Goal: Task Accomplishment & Management: Manage account settings

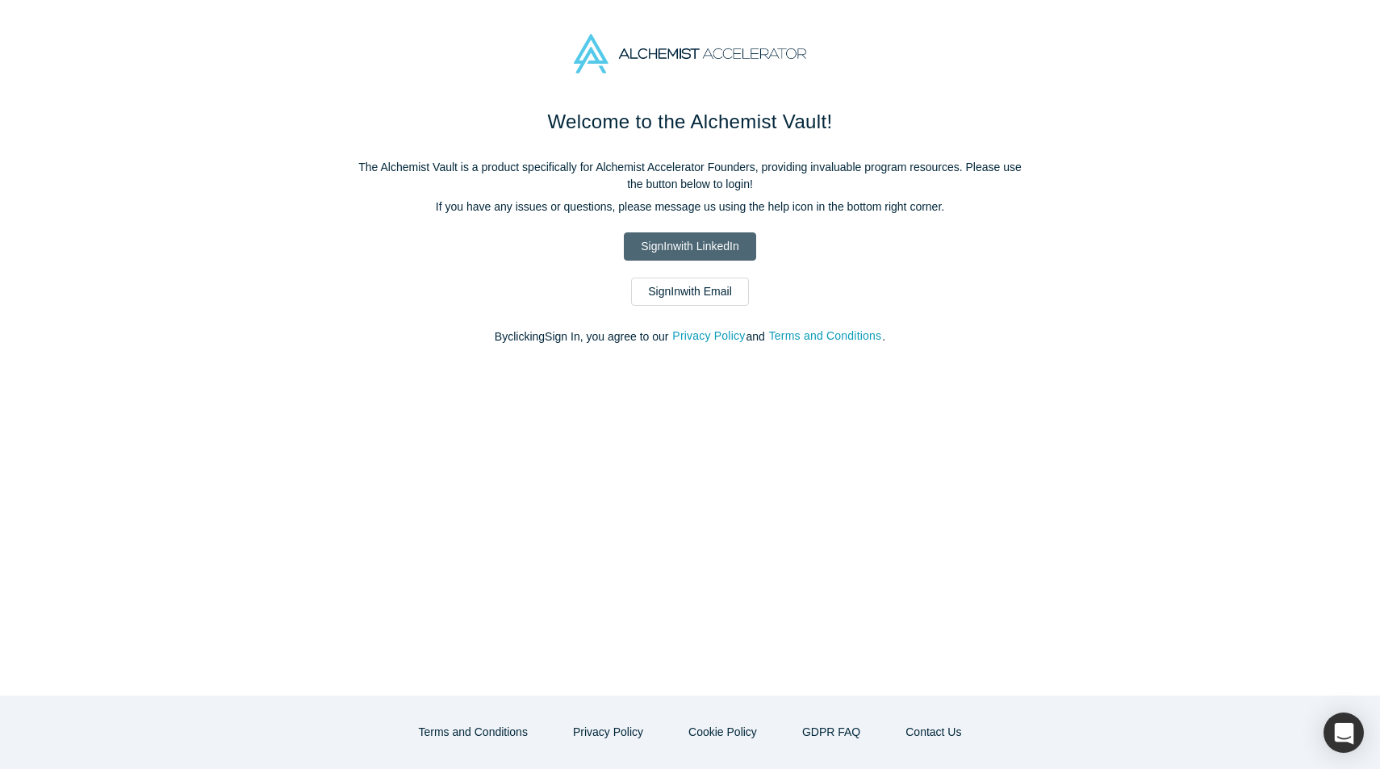
click at [704, 254] on link "Sign In with LinkedIn" at bounding box center [690, 246] width 132 height 28
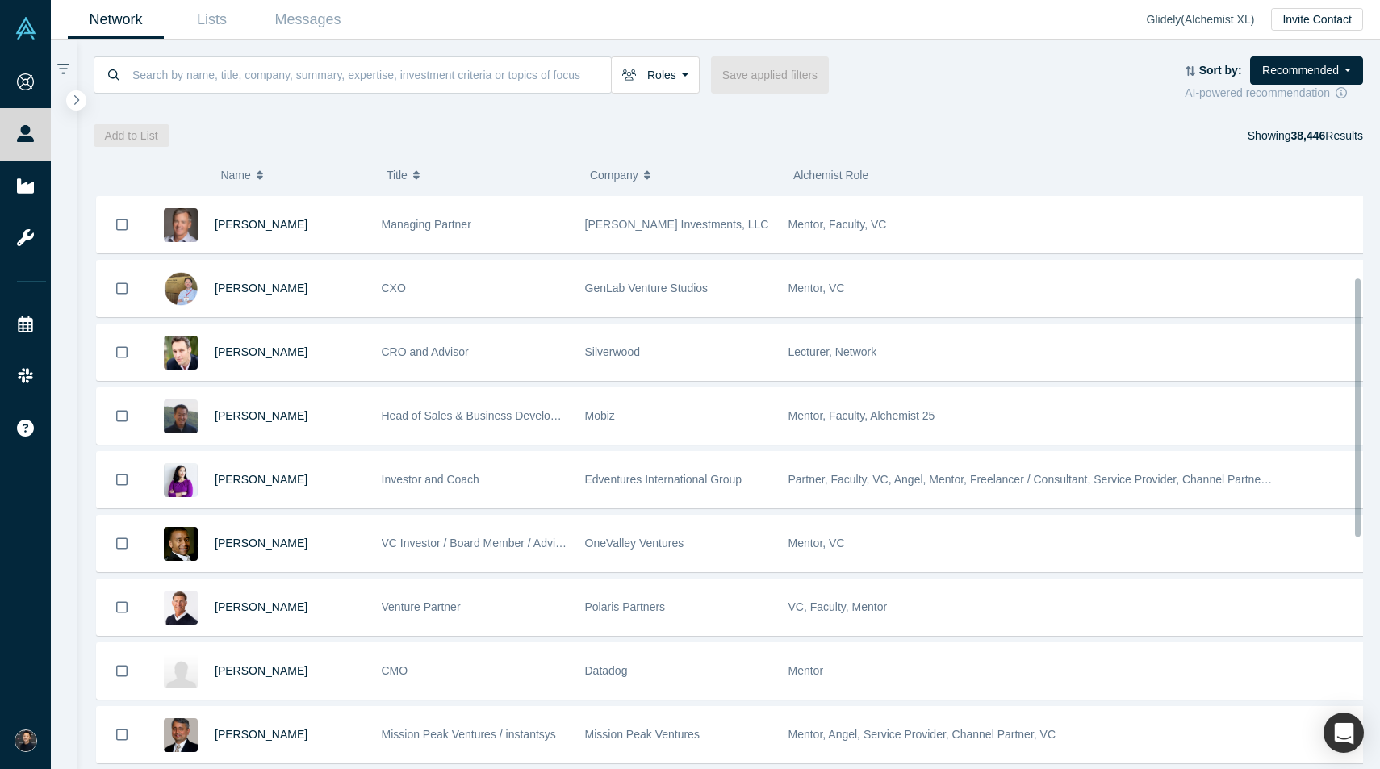
scroll to position [186, 0]
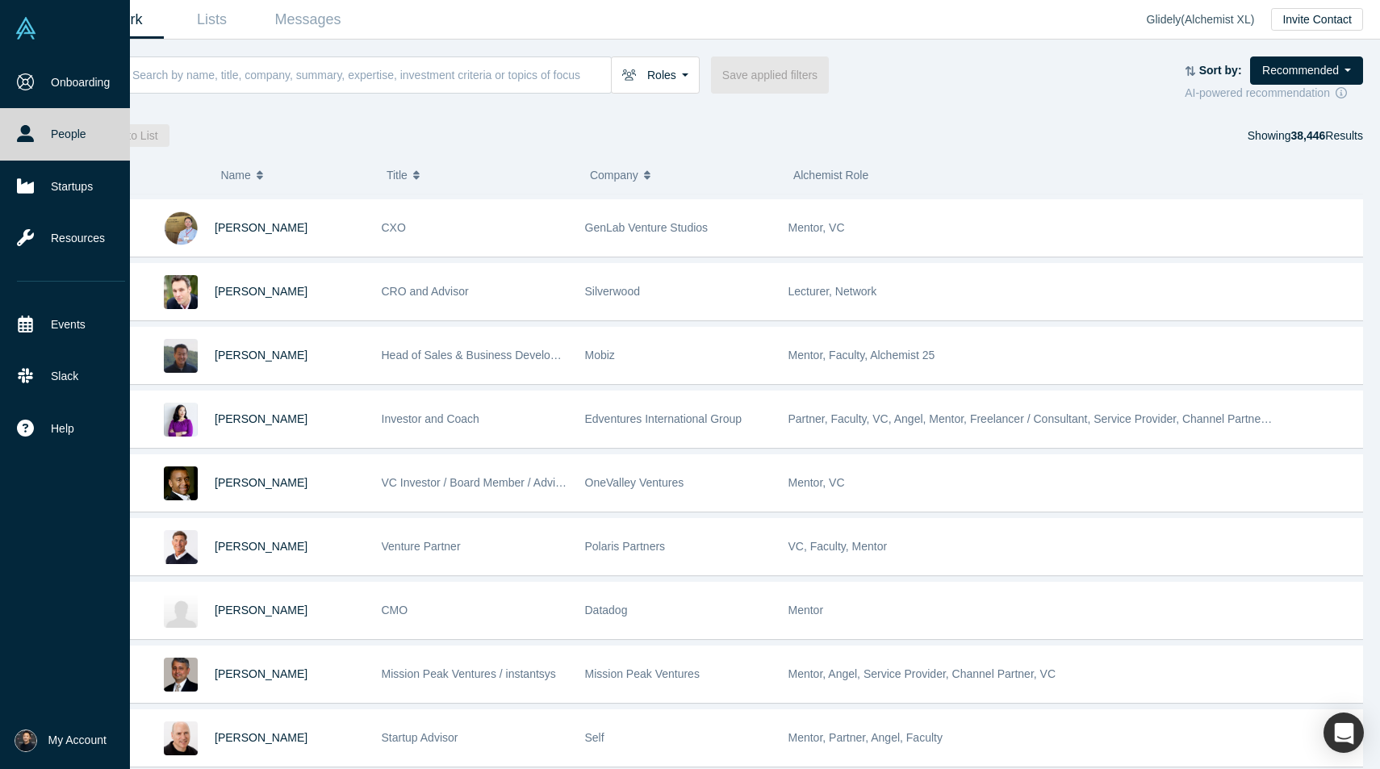
click at [47, 737] on button "My Account" at bounding box center [61, 740] width 92 height 23
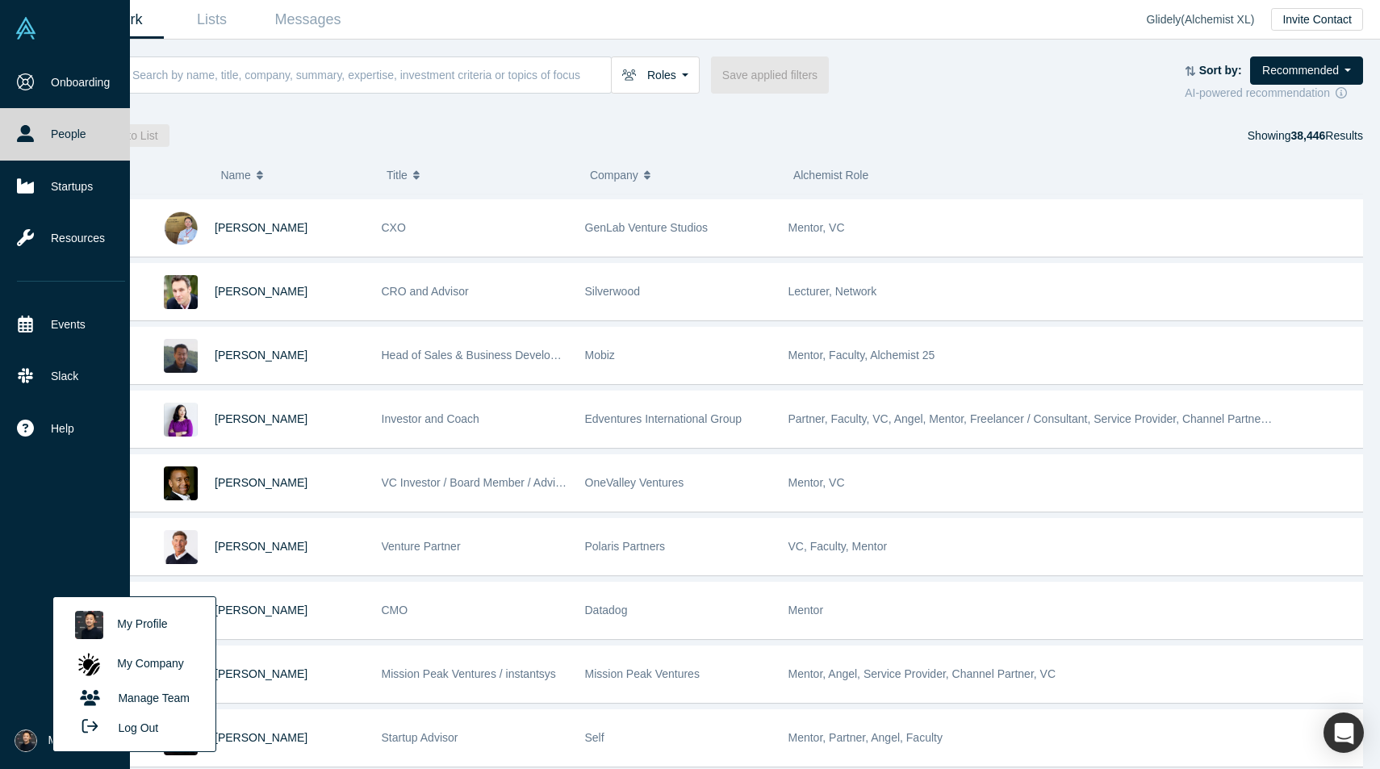
click at [98, 635] on img at bounding box center [89, 625] width 28 height 28
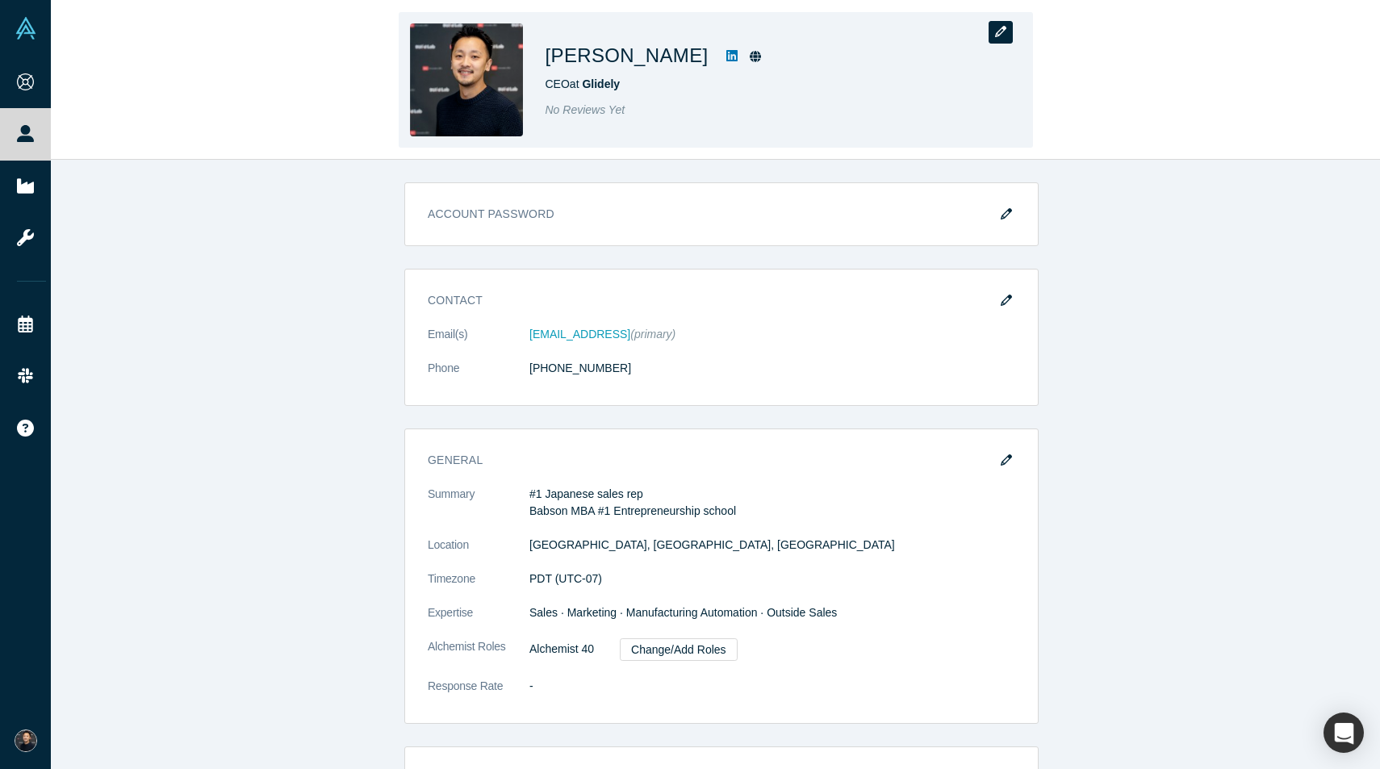
click at [1001, 36] on icon "button" at bounding box center [1000, 31] width 11 height 11
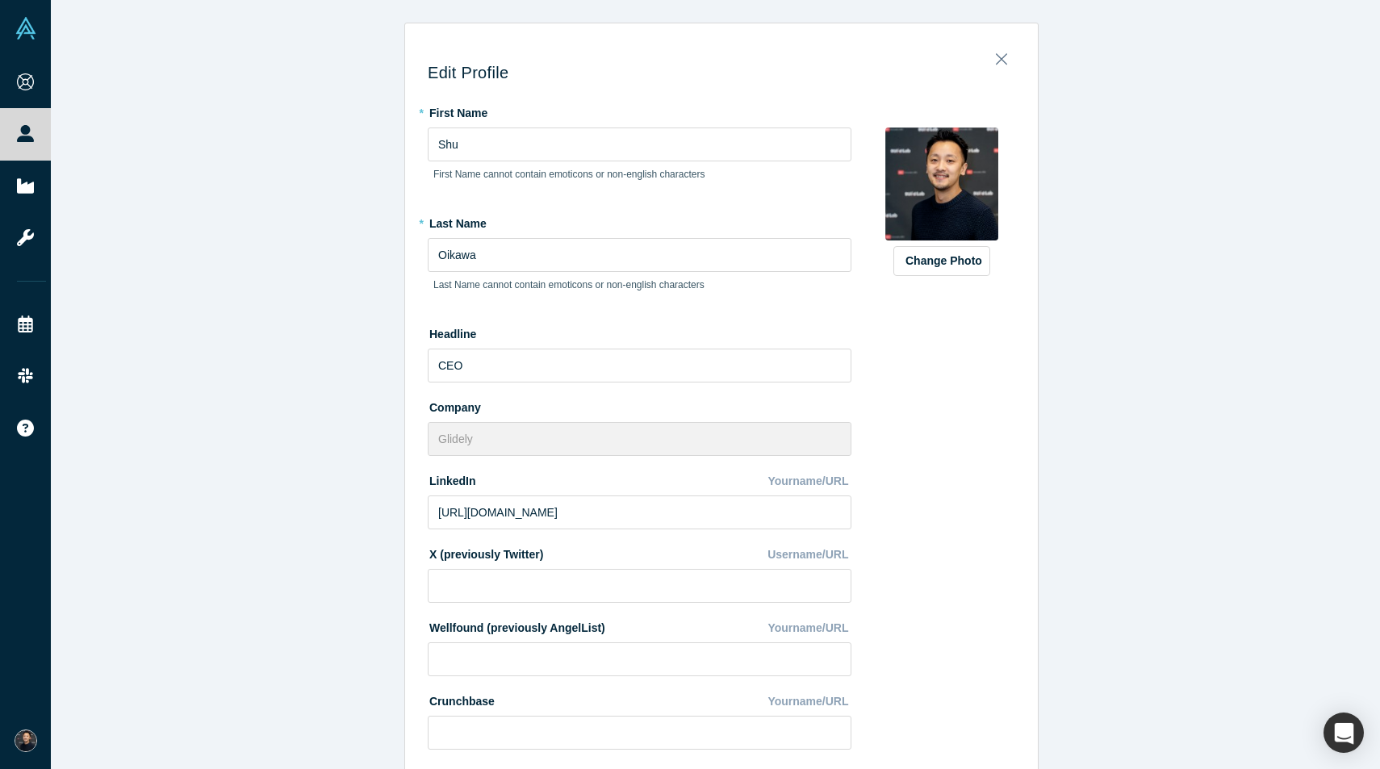
click at [942, 266] on button "Change Photo" at bounding box center [941, 261] width 97 height 30
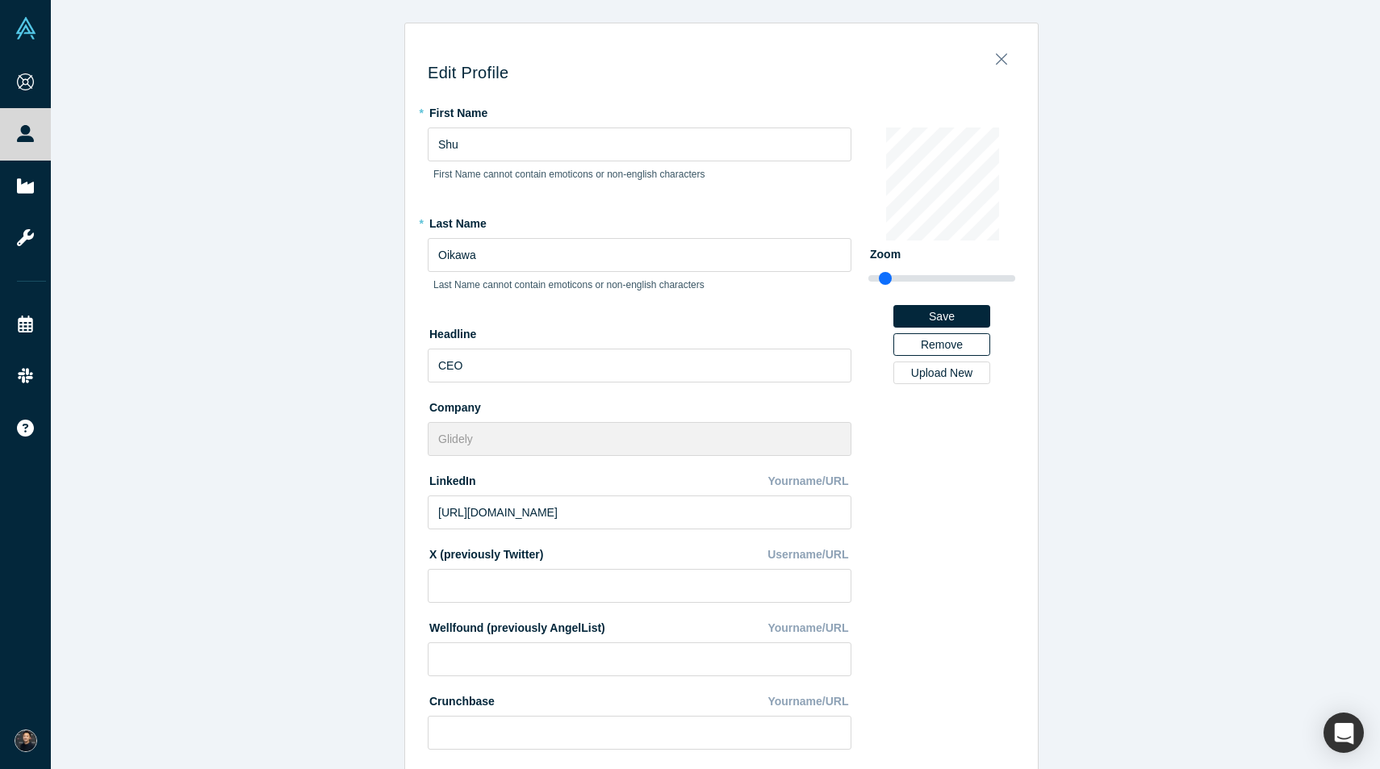
click at [943, 341] on button "Remove" at bounding box center [941, 344] width 97 height 23
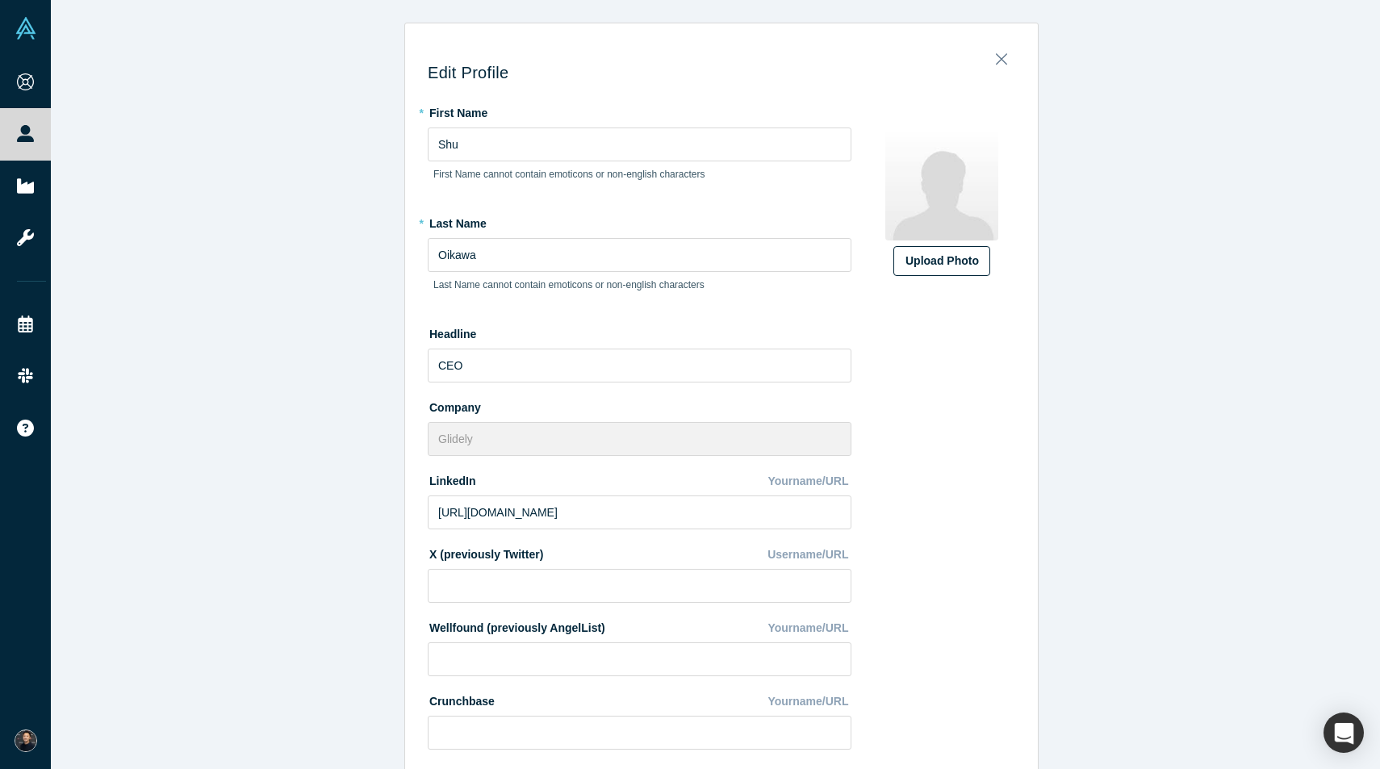
click at [941, 274] on label "Upload Photo" at bounding box center [941, 261] width 97 height 30
click at [0, 0] on input "Upload Photo" at bounding box center [0, 0] width 0 height 0
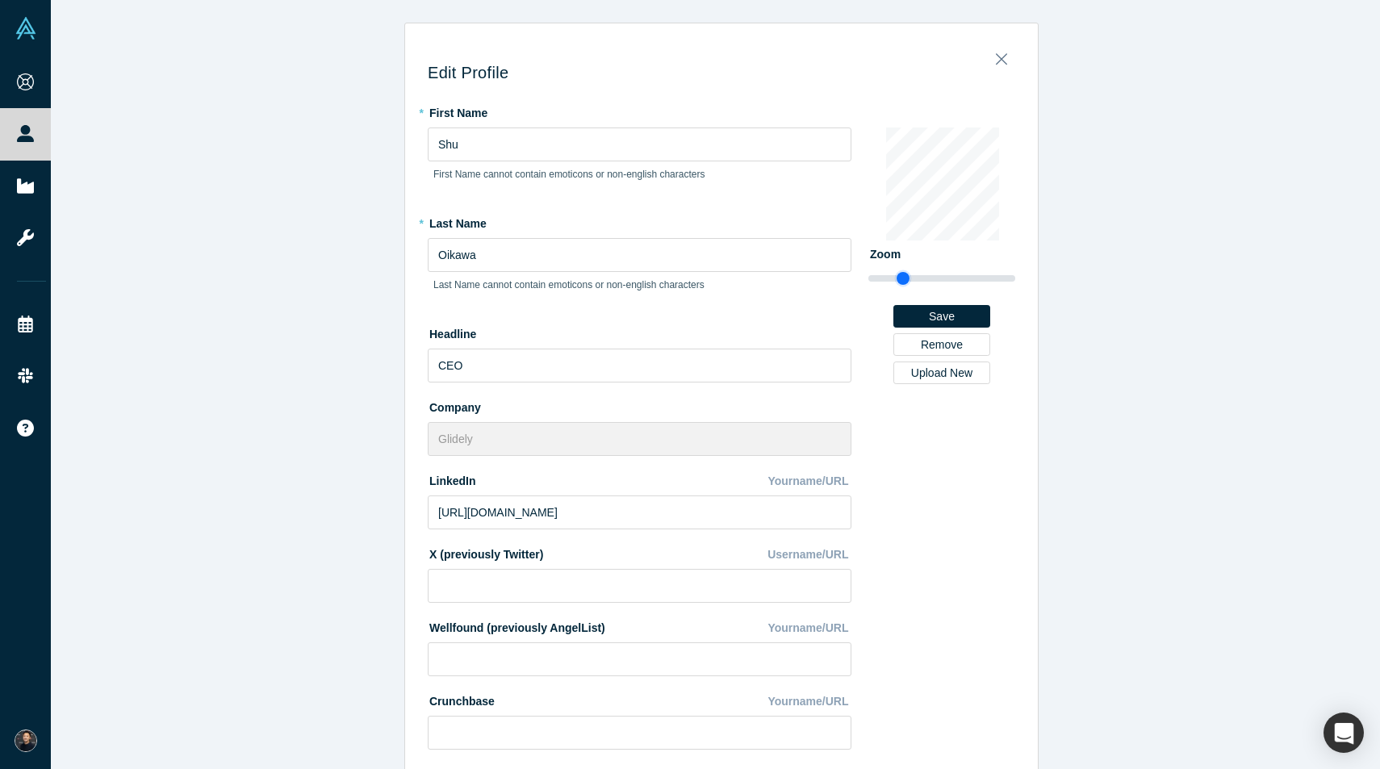
drag, startPoint x: 880, startPoint y: 278, endPoint x: 896, endPoint y: 280, distance: 16.2
type input "1.44"
click at [896, 280] on input "range" at bounding box center [941, 278] width 147 height 19
click at [926, 279] on div "Change Photo Zoom Save Remove Upload New" at bounding box center [941, 255] width 147 height 257
click at [926, 321] on button "Save" at bounding box center [941, 316] width 97 height 23
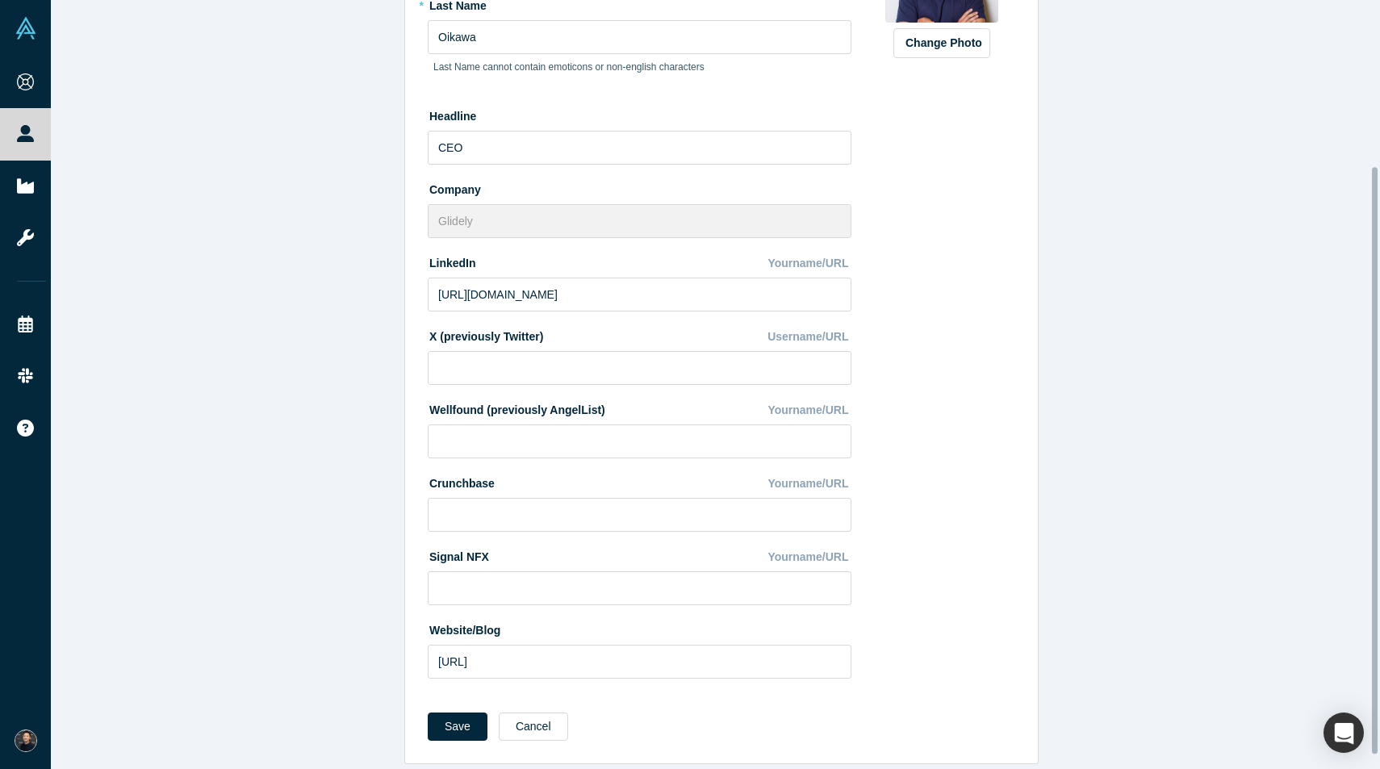
scroll to position [236, 0]
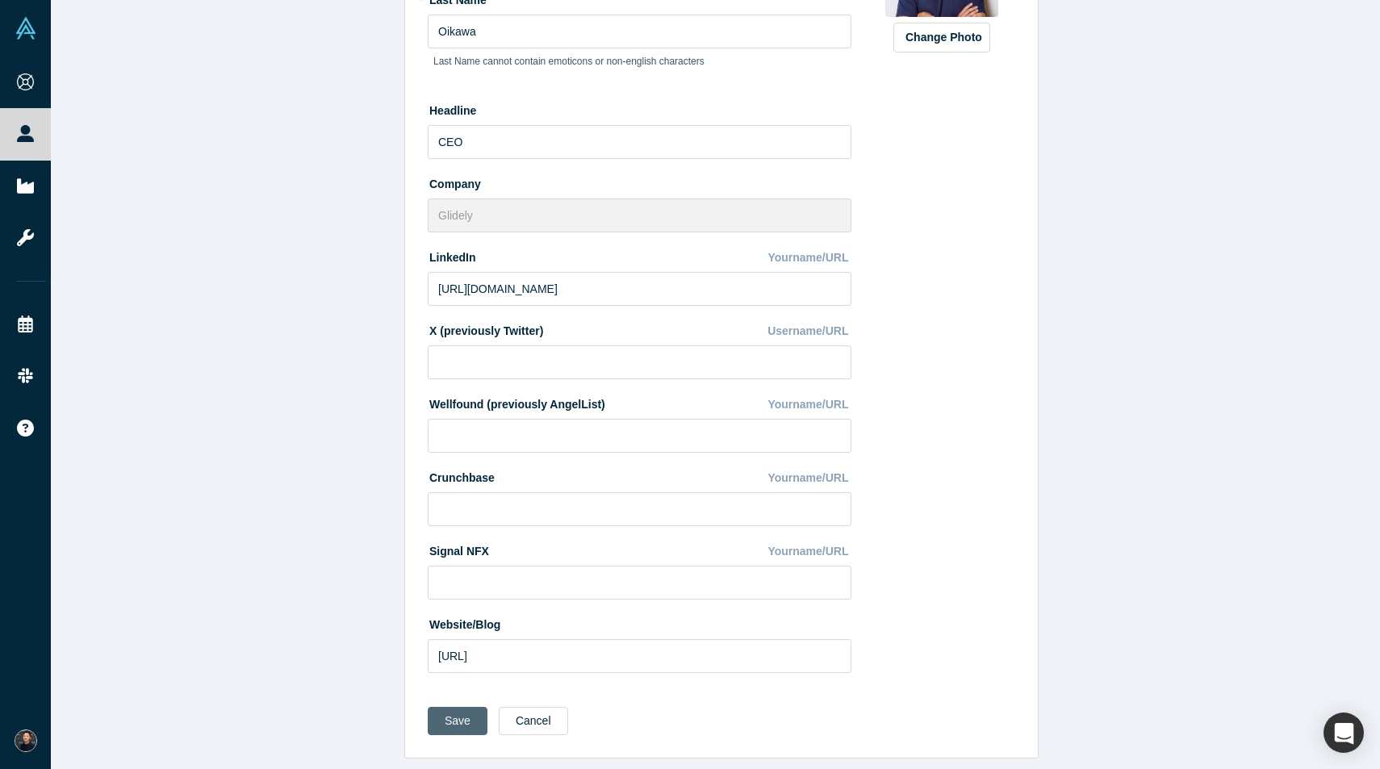
click at [454, 707] on button "Save" at bounding box center [458, 721] width 60 height 28
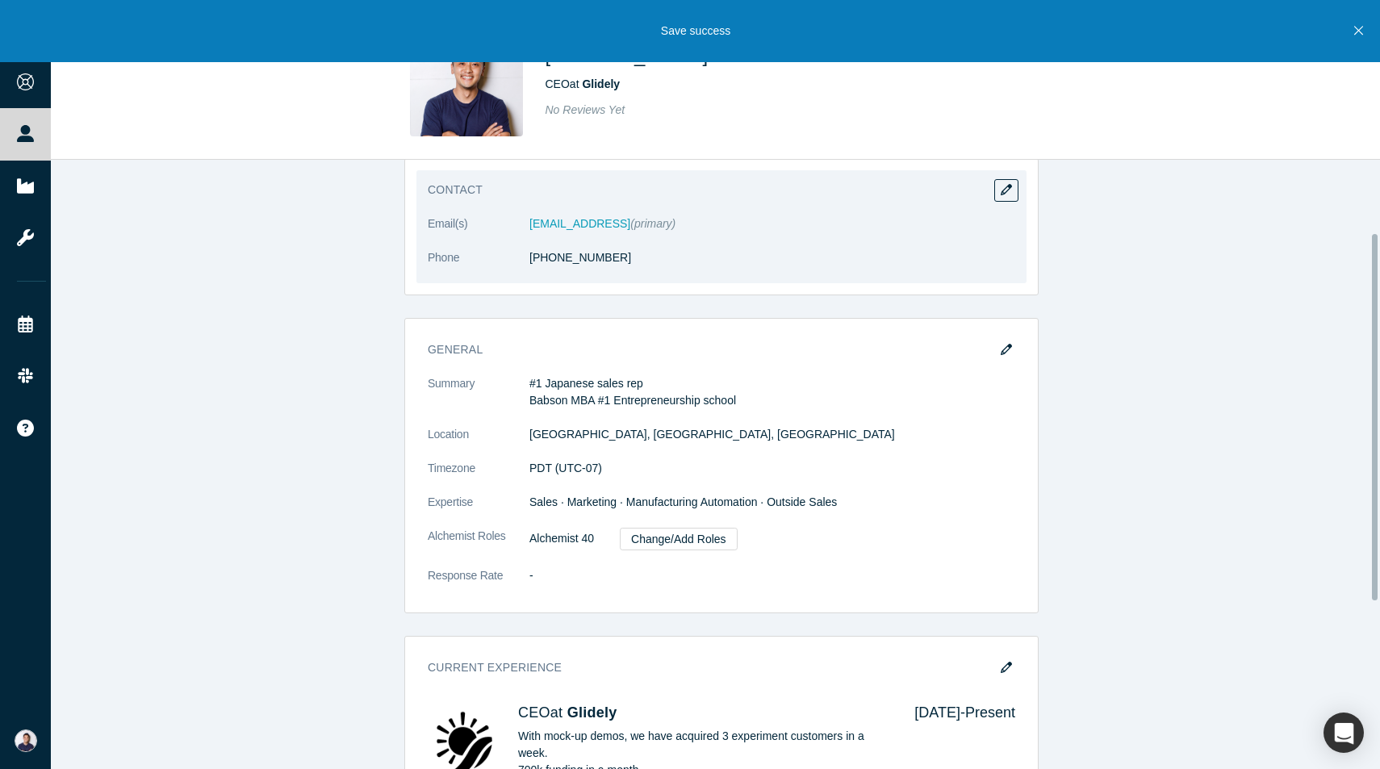
scroll to position [132, 0]
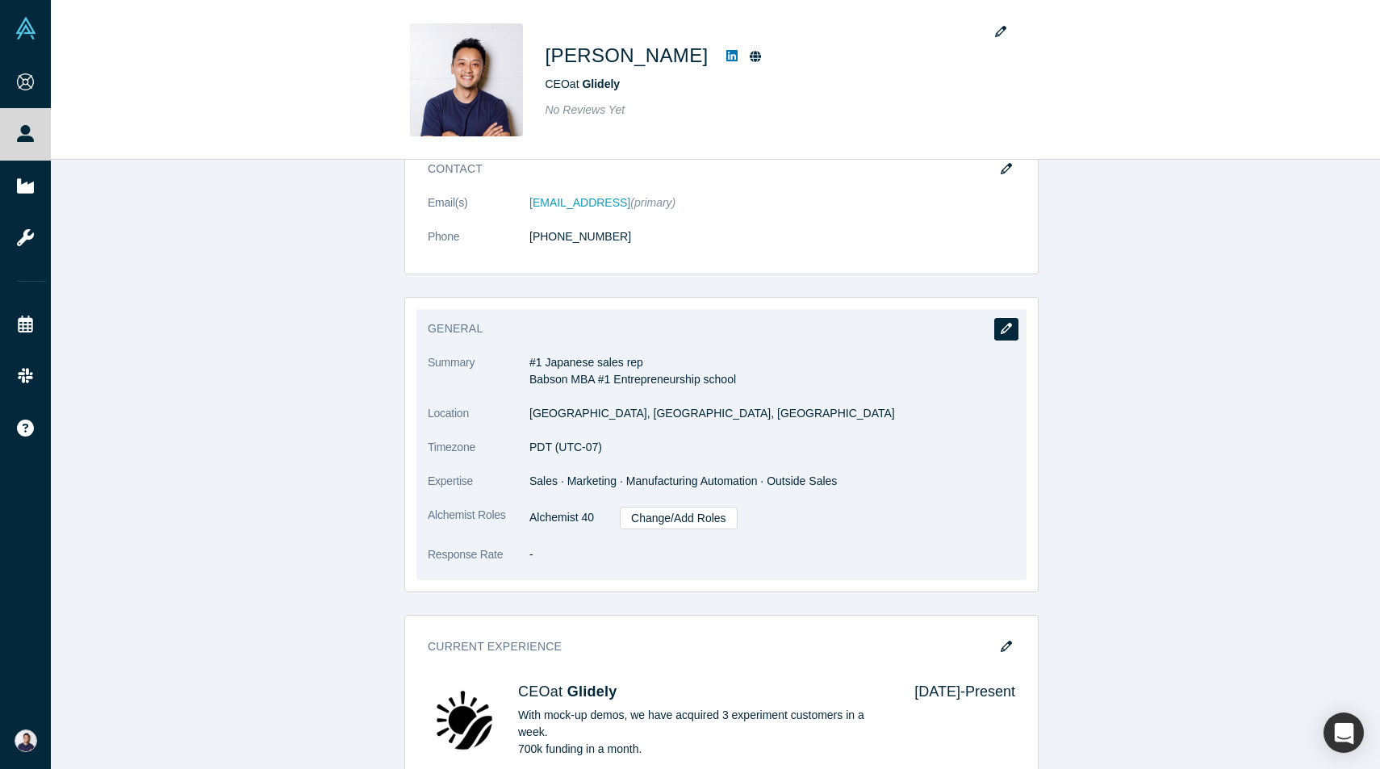
click at [1005, 320] on button "button" at bounding box center [1006, 329] width 24 height 23
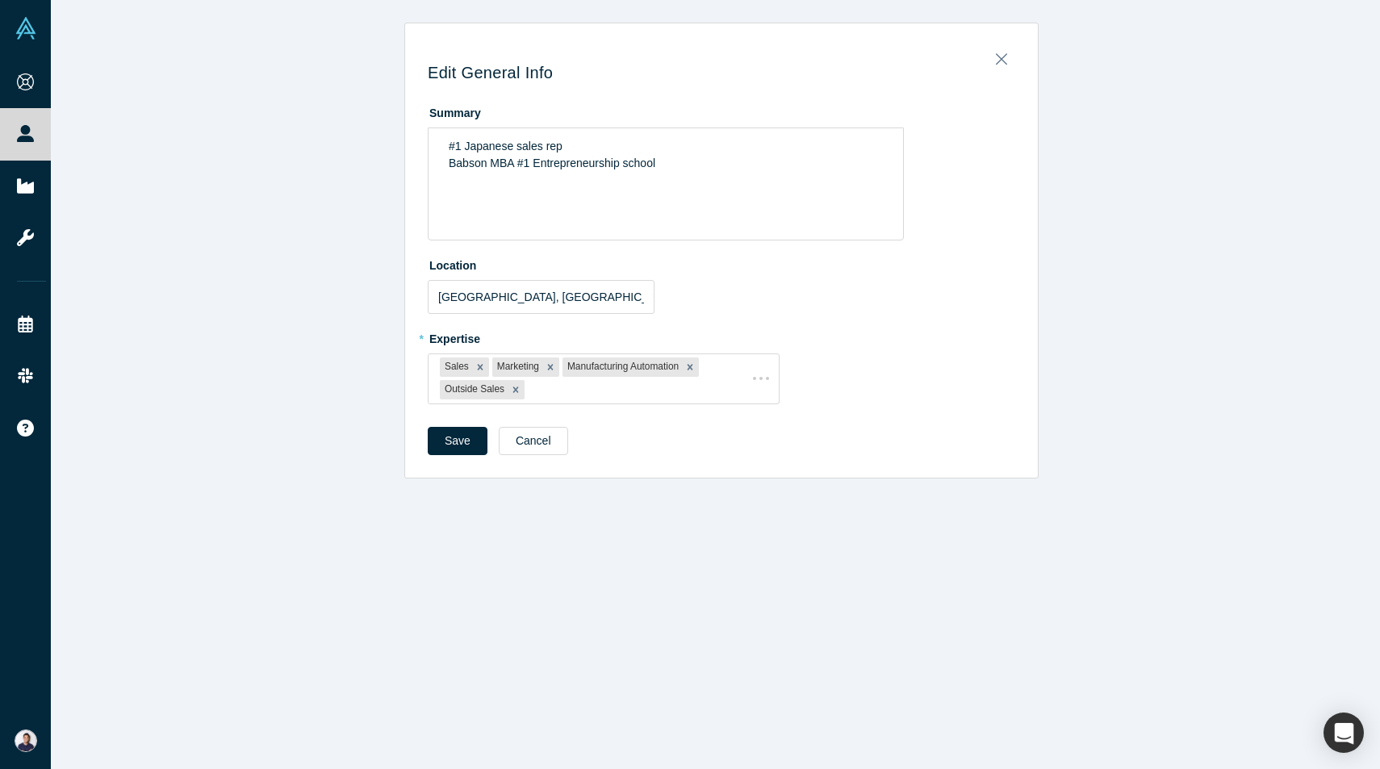
scroll to position [0, 0]
drag, startPoint x: 440, startPoint y: 163, endPoint x: 704, endPoint y: 169, distance: 263.9
click at [704, 169] on div "#1 Japanese sales rep Babson MBA #1 Entrepreneurship school" at bounding box center [666, 155] width 454 height 44
click at [512, 164] on span "- Conducted 10,000 vendor call" at bounding box center [527, 163] width 157 height 13
click at [527, 182] on div "- Conducted" at bounding box center [666, 180] width 435 height 17
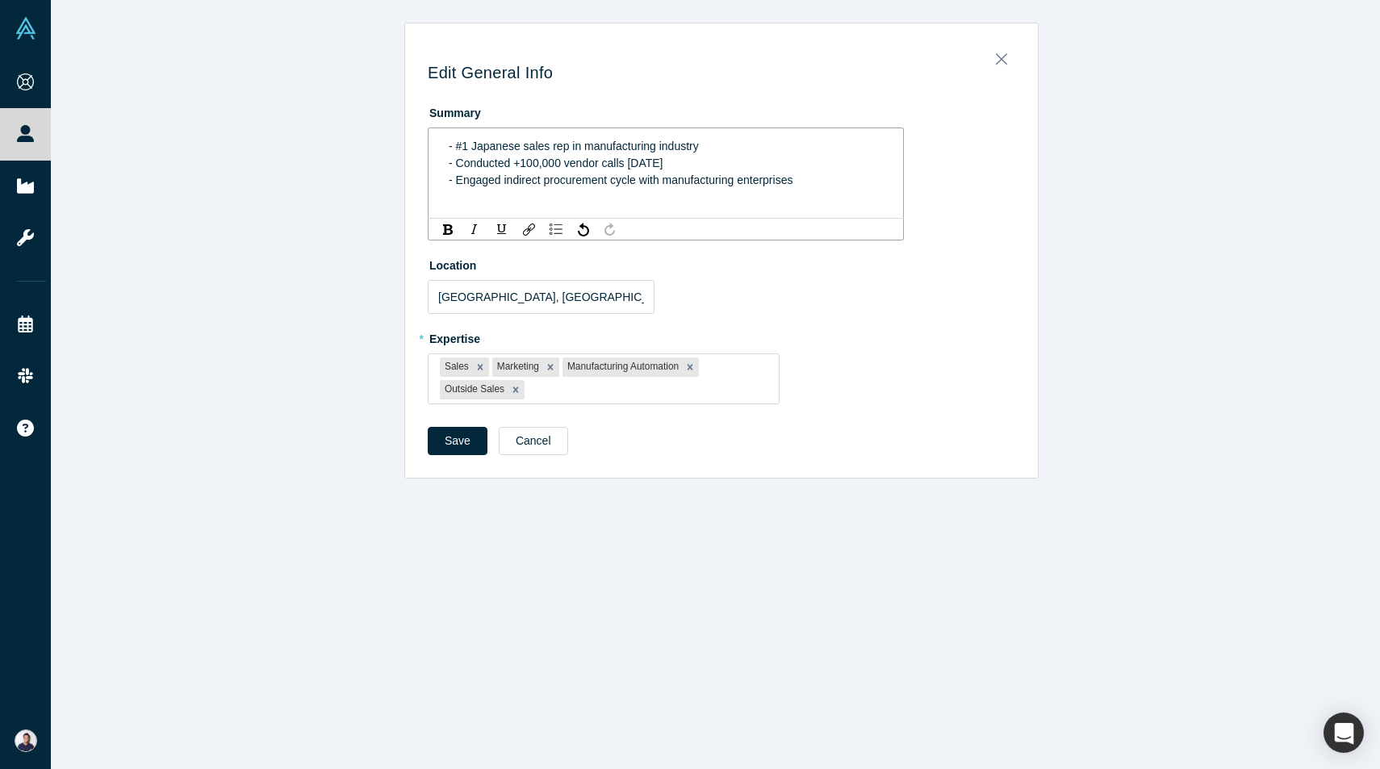
click at [738, 325] on label "* Expertise" at bounding box center [721, 336] width 587 height 23
click at [496, 182] on span "- Engaged indirect procurement cycle with manufacturing enterprises" at bounding box center [621, 179] width 344 height 13
click at [456, 437] on button "Save" at bounding box center [458, 441] width 60 height 28
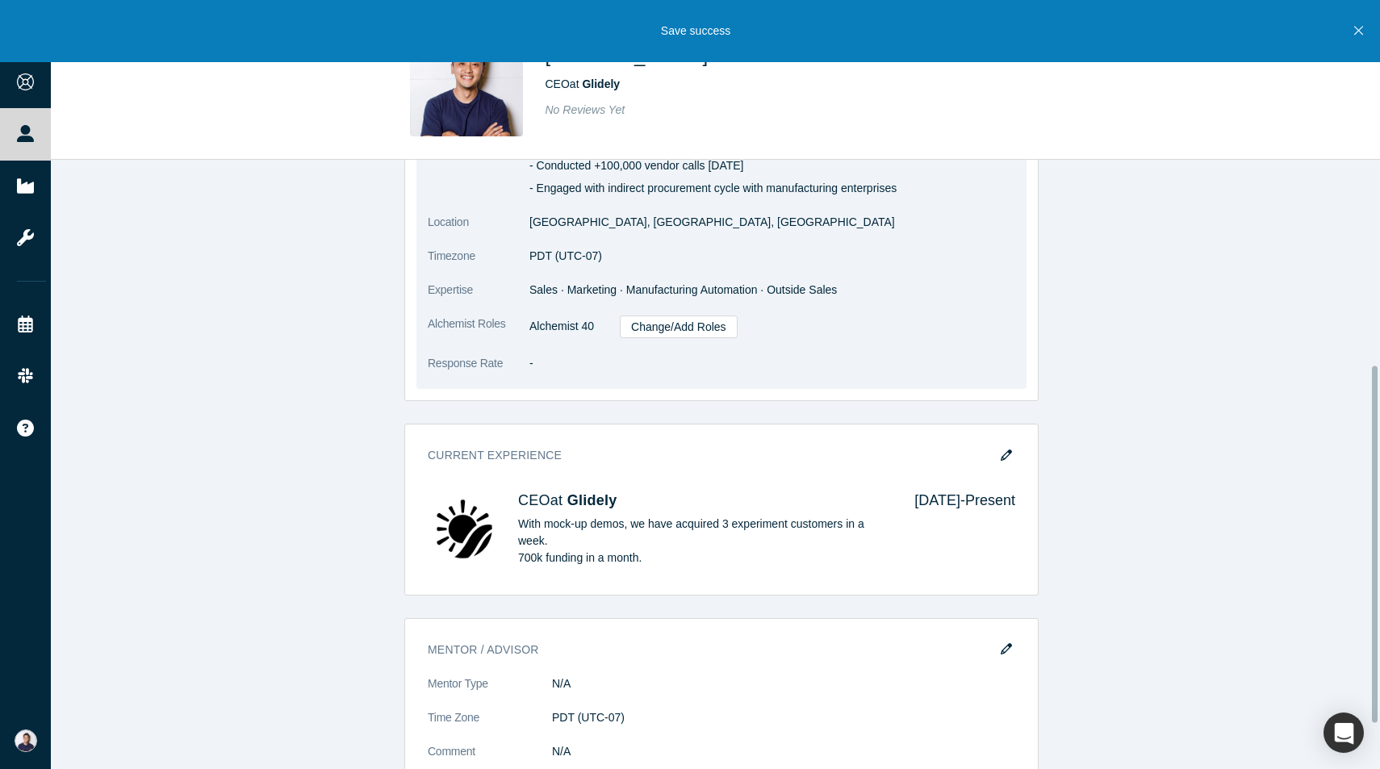
scroll to position [428, 0]
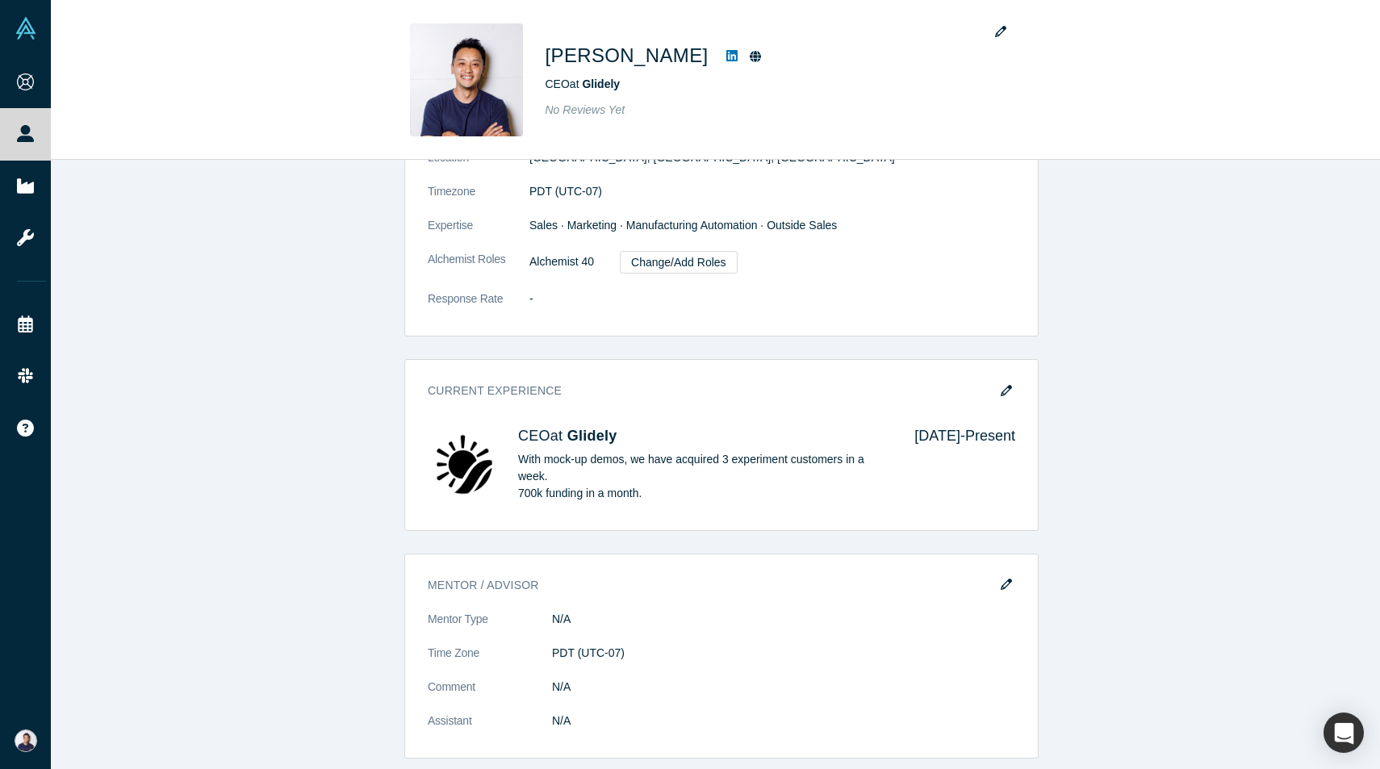
click at [995, 385] on button "button" at bounding box center [1006, 391] width 24 height 23
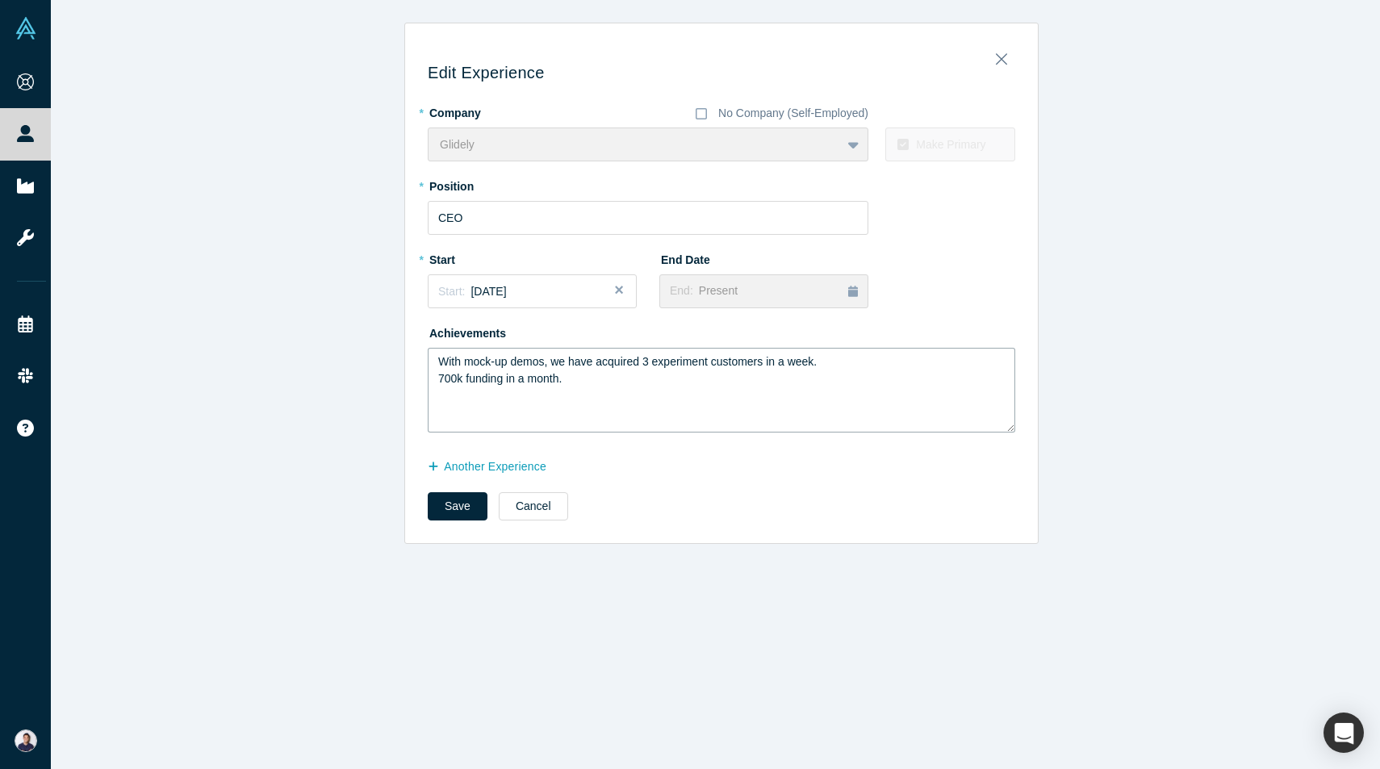
click at [591, 376] on textarea "With mock-up demos, we have acquired 3 experiment customers in a week. 700k fun…" at bounding box center [721, 390] width 587 height 85
click at [432, 381] on textarea "With mock-up demos, we have acquired 3 experiment customers in a week. 700k fun…" at bounding box center [721, 390] width 587 height 85
click at [819, 366] on textarea "With mock-up demos, we have acquired 3 experiment customers in a week. 700k fun…" at bounding box center [721, 390] width 587 height 85
click at [432, 381] on textarea "With mock-up demos, we have acquired 3 experiment customers in a week. 700k fun…" at bounding box center [721, 390] width 587 height 85
click at [601, 428] on textarea "With mock-up demos, we have acquired 3 experiment customers in a week. Raised 7…" at bounding box center [721, 390] width 587 height 85
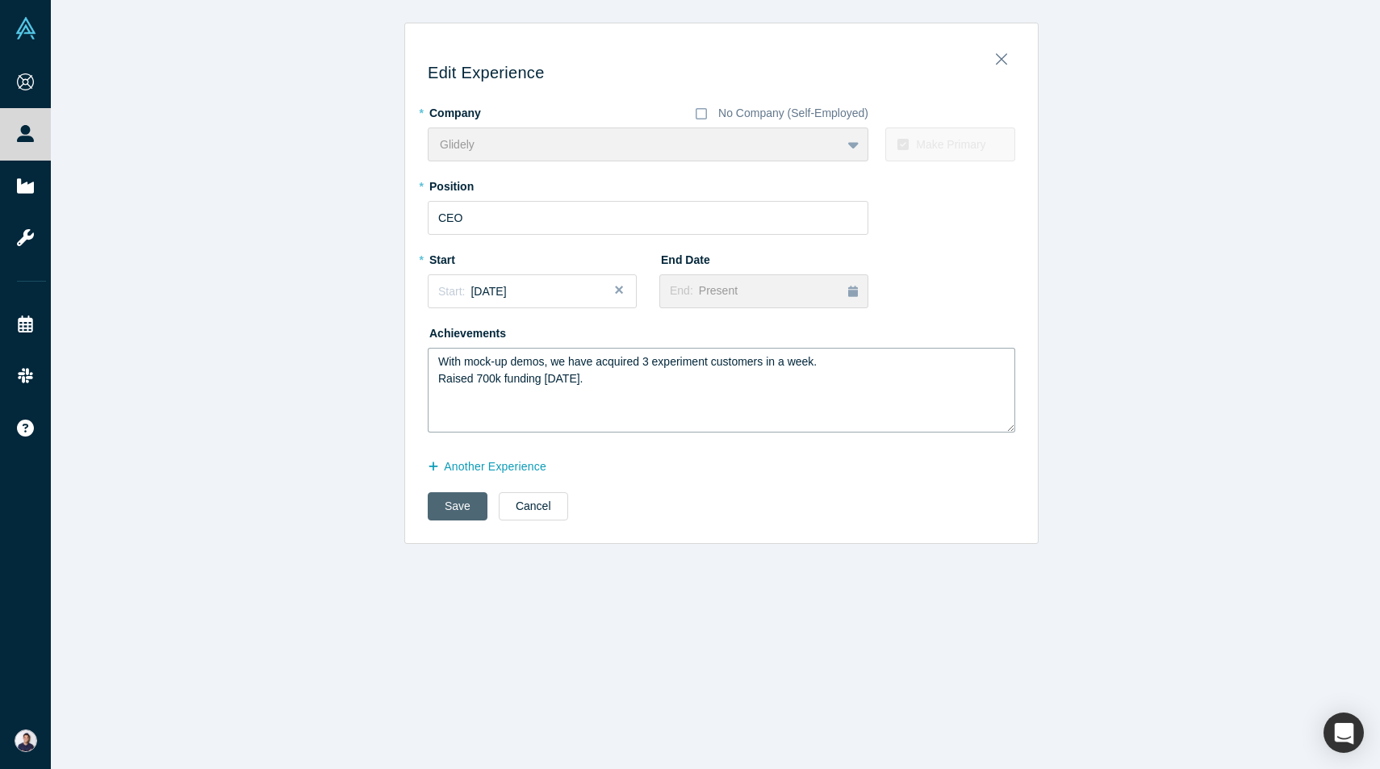
type textarea "With mock-up demos, we have acquired 3 experiment customers in a week. Raised 7…"
click at [445, 505] on button "Save" at bounding box center [458, 506] width 60 height 28
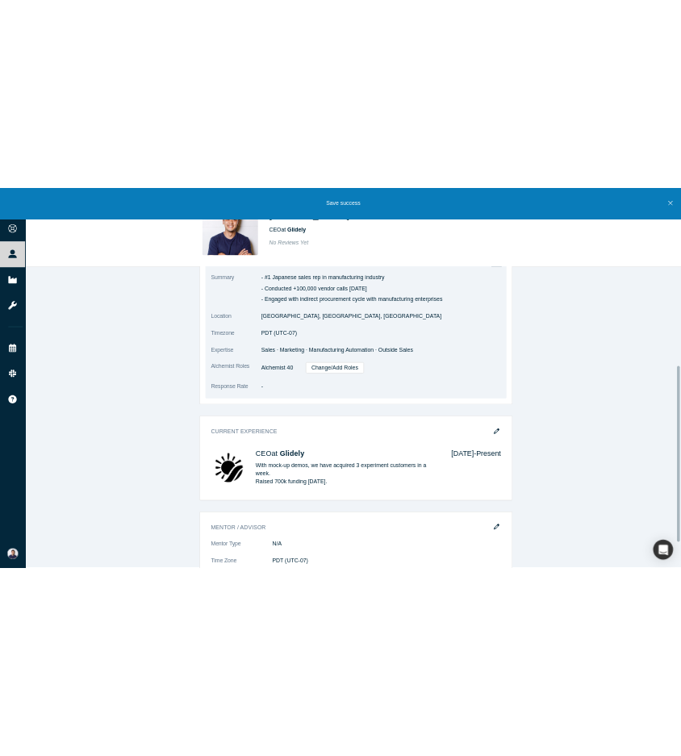
scroll to position [428, 0]
